Goal: Task Accomplishment & Management: Complete application form

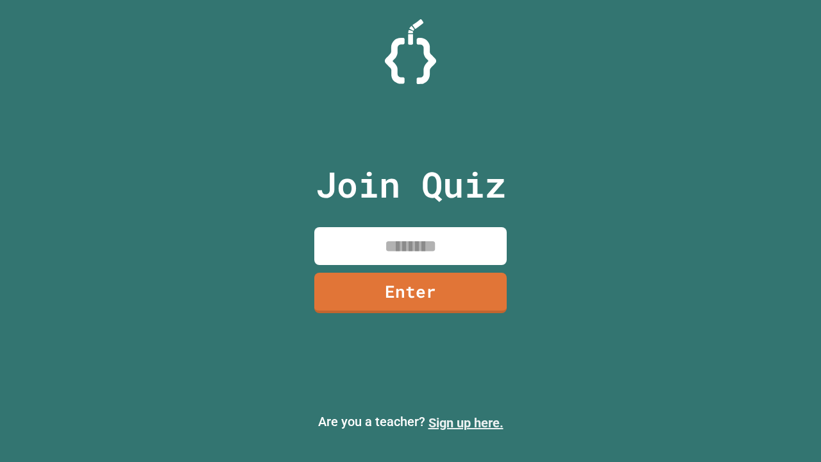
click at [466, 423] on link "Sign up here." at bounding box center [465, 422] width 75 height 15
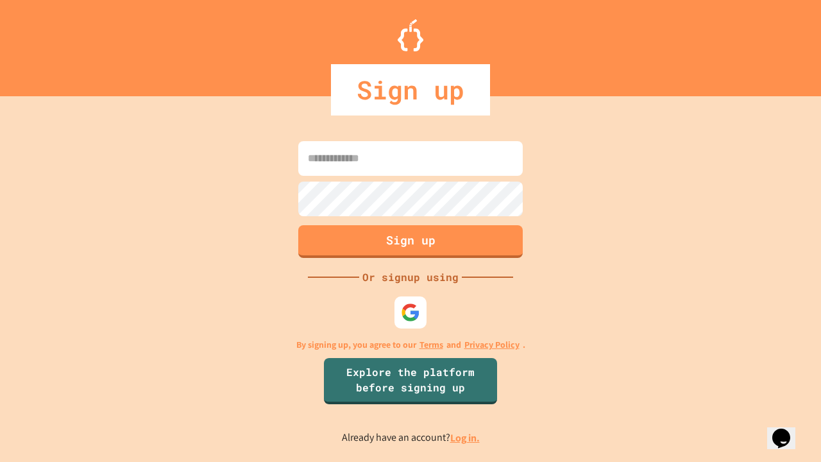
click at [466, 437] on link "Log in." at bounding box center [465, 437] width 30 height 13
